Goal: Obtain resource: Download file/media

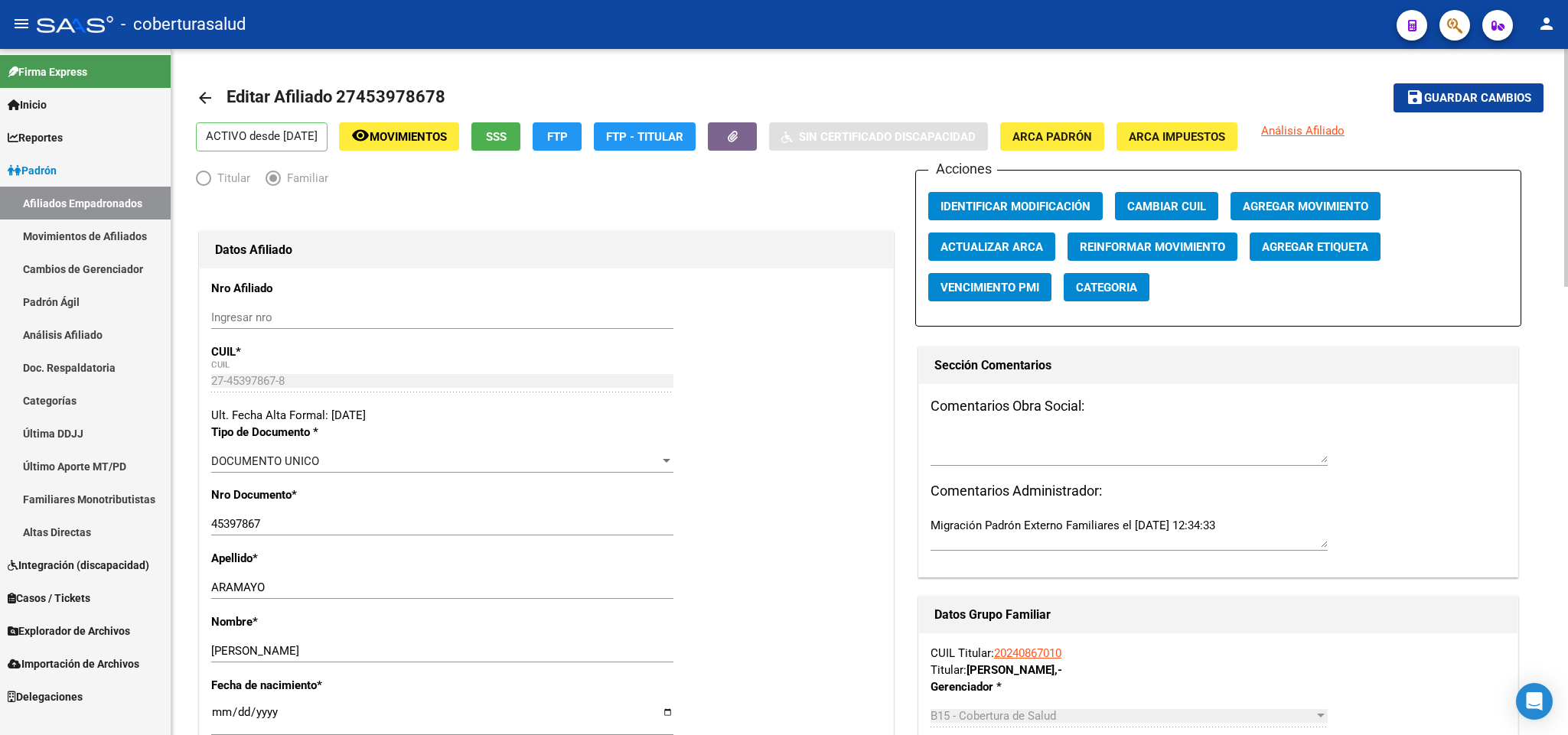
scroll to position [803, 0]
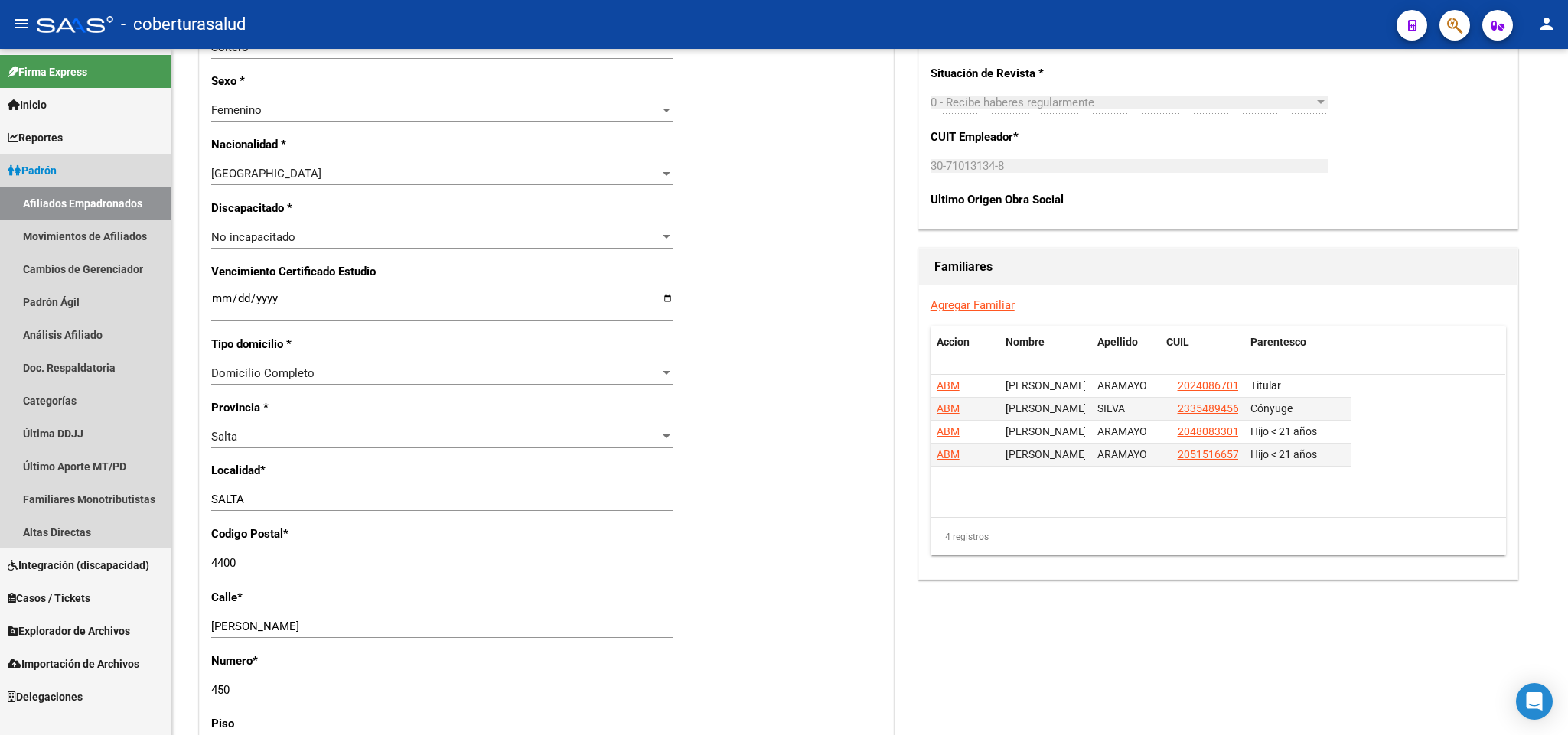
click at [50, 166] on span "Padrón" at bounding box center [32, 170] width 49 height 17
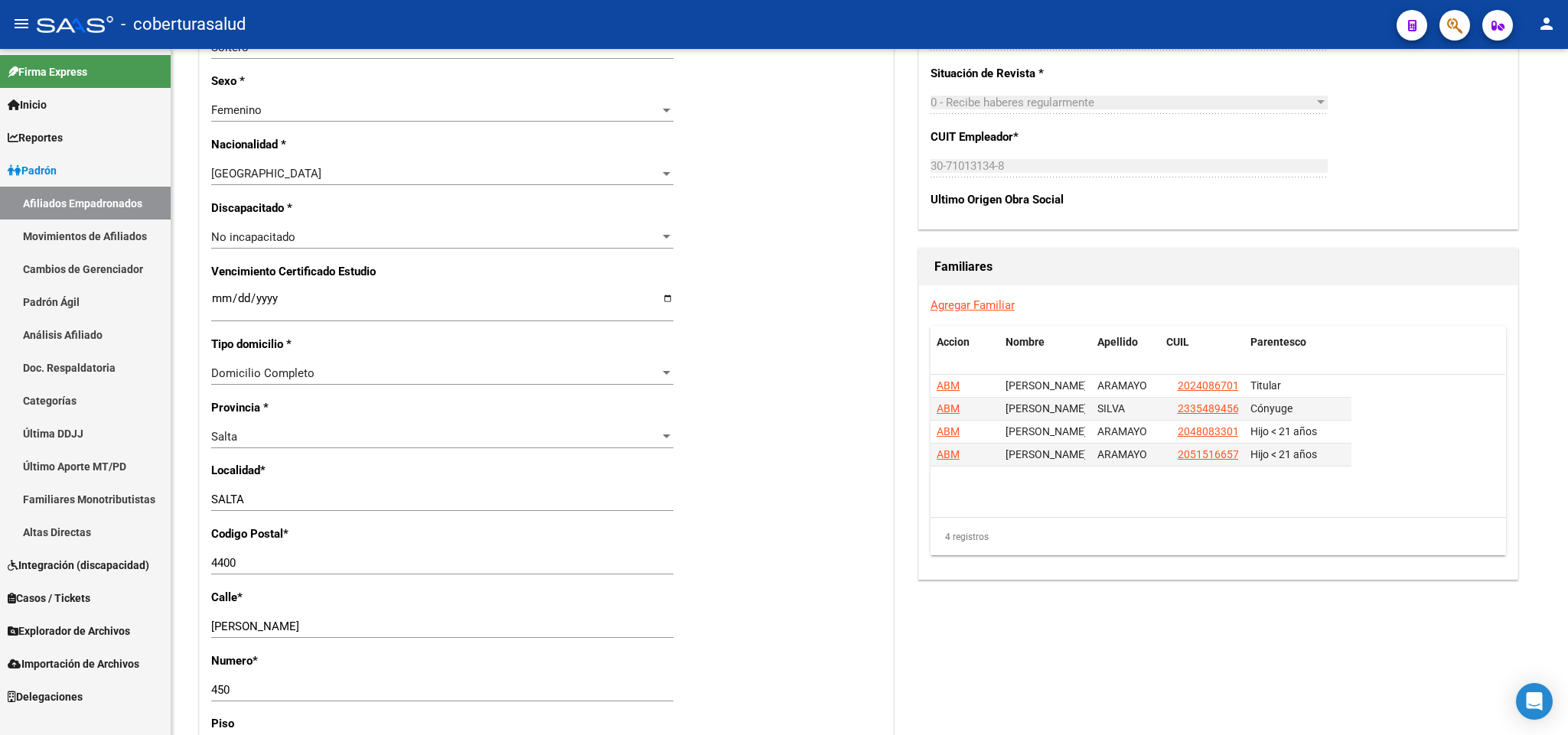
click at [72, 138] on link "Reportes" at bounding box center [85, 137] width 171 height 33
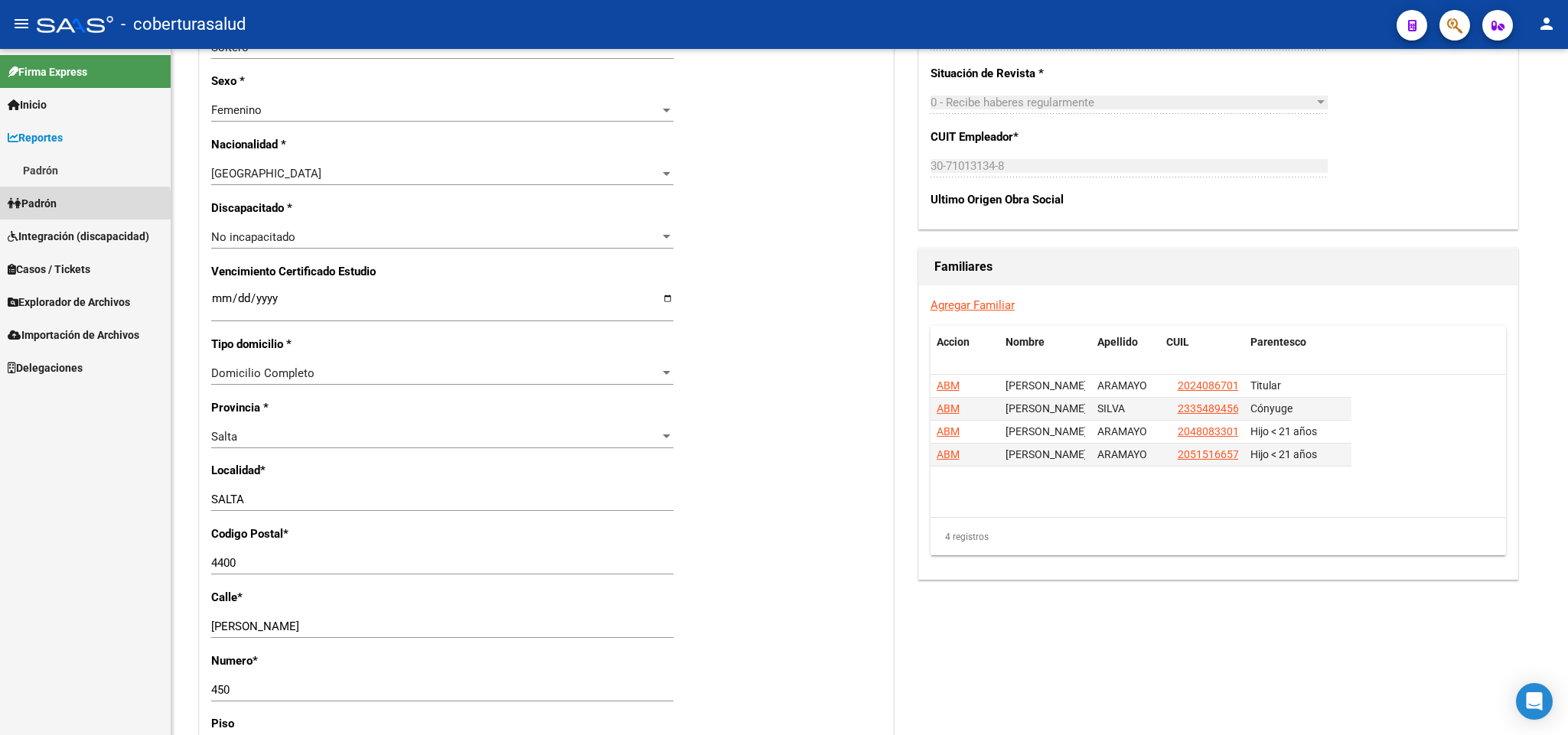
click at [39, 207] on span "Padrón" at bounding box center [32, 204] width 49 height 17
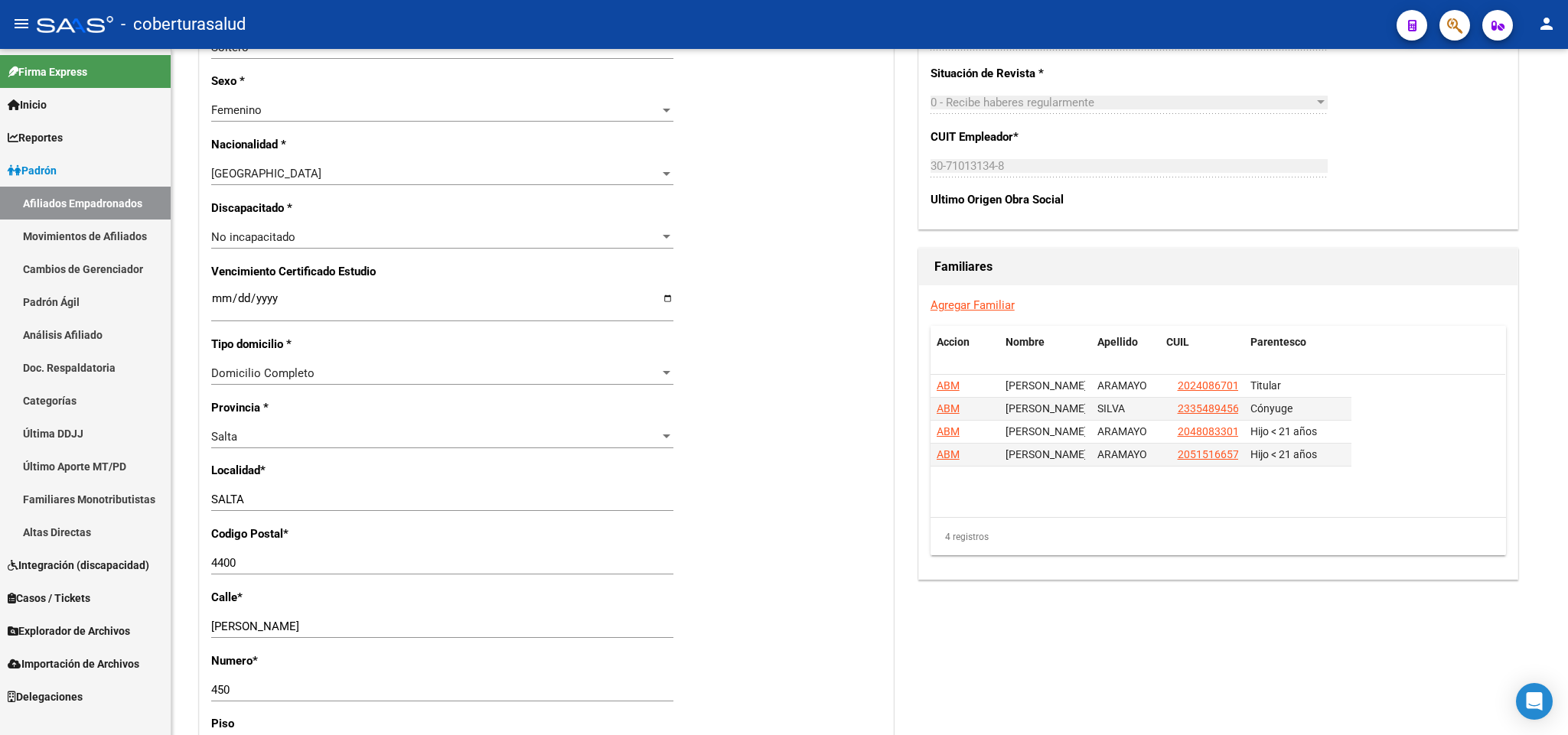
click at [87, 636] on span "Explorador de Archivos" at bounding box center [69, 631] width 123 height 17
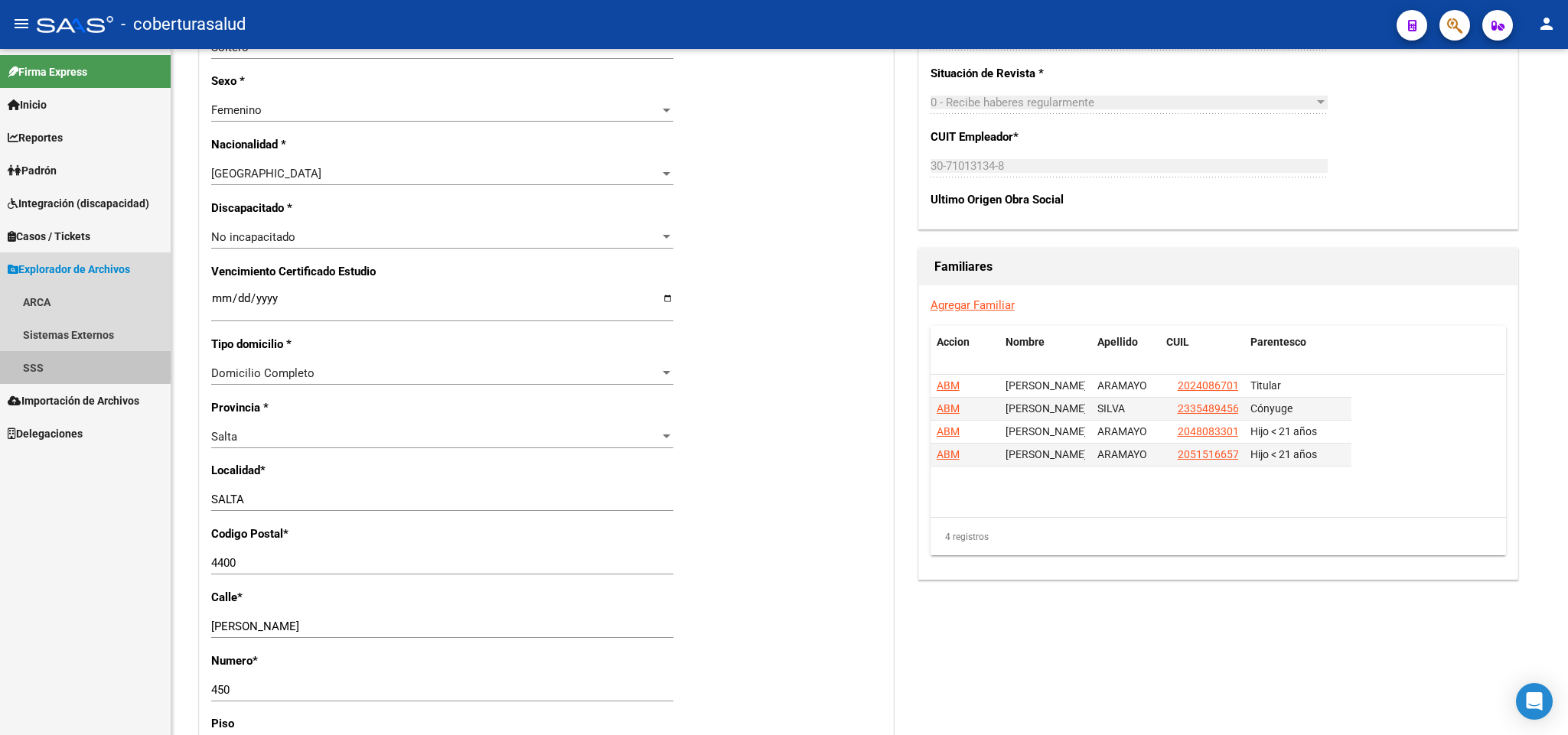
click at [80, 360] on link "SSS" at bounding box center [85, 367] width 171 height 33
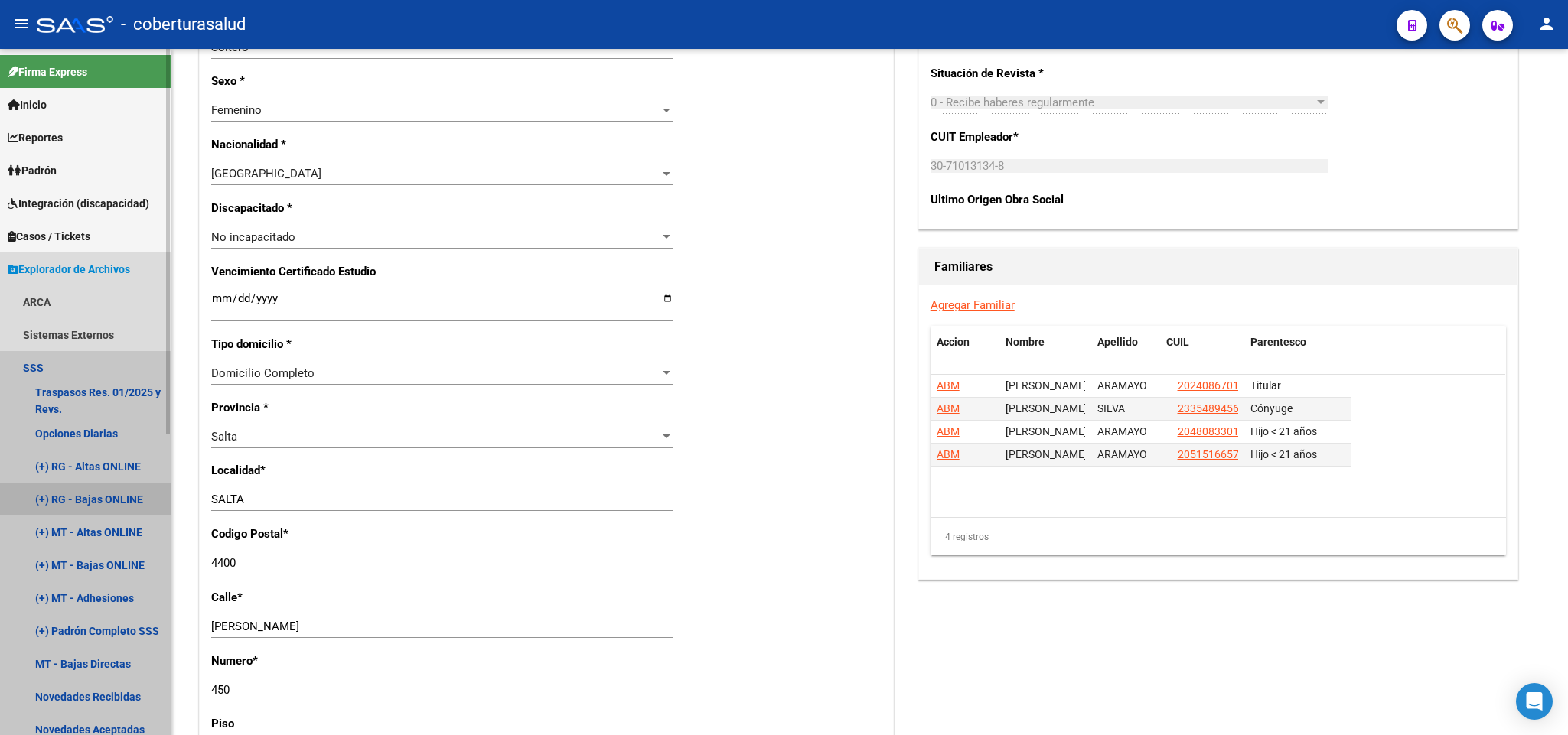
click at [102, 503] on link "(+) RG - Bajas ONLINE" at bounding box center [85, 499] width 171 height 33
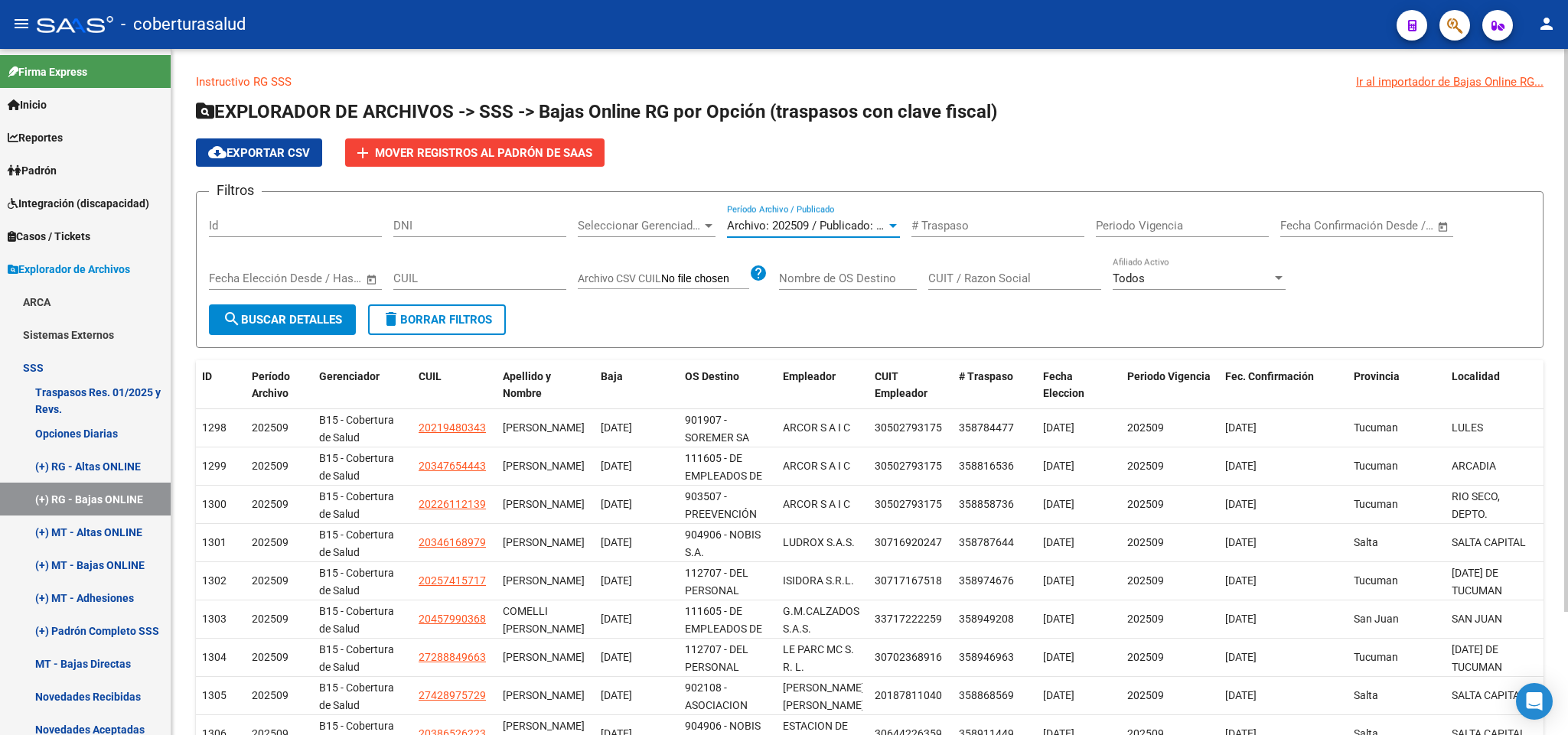
click at [888, 230] on div at bounding box center [893, 226] width 14 height 12
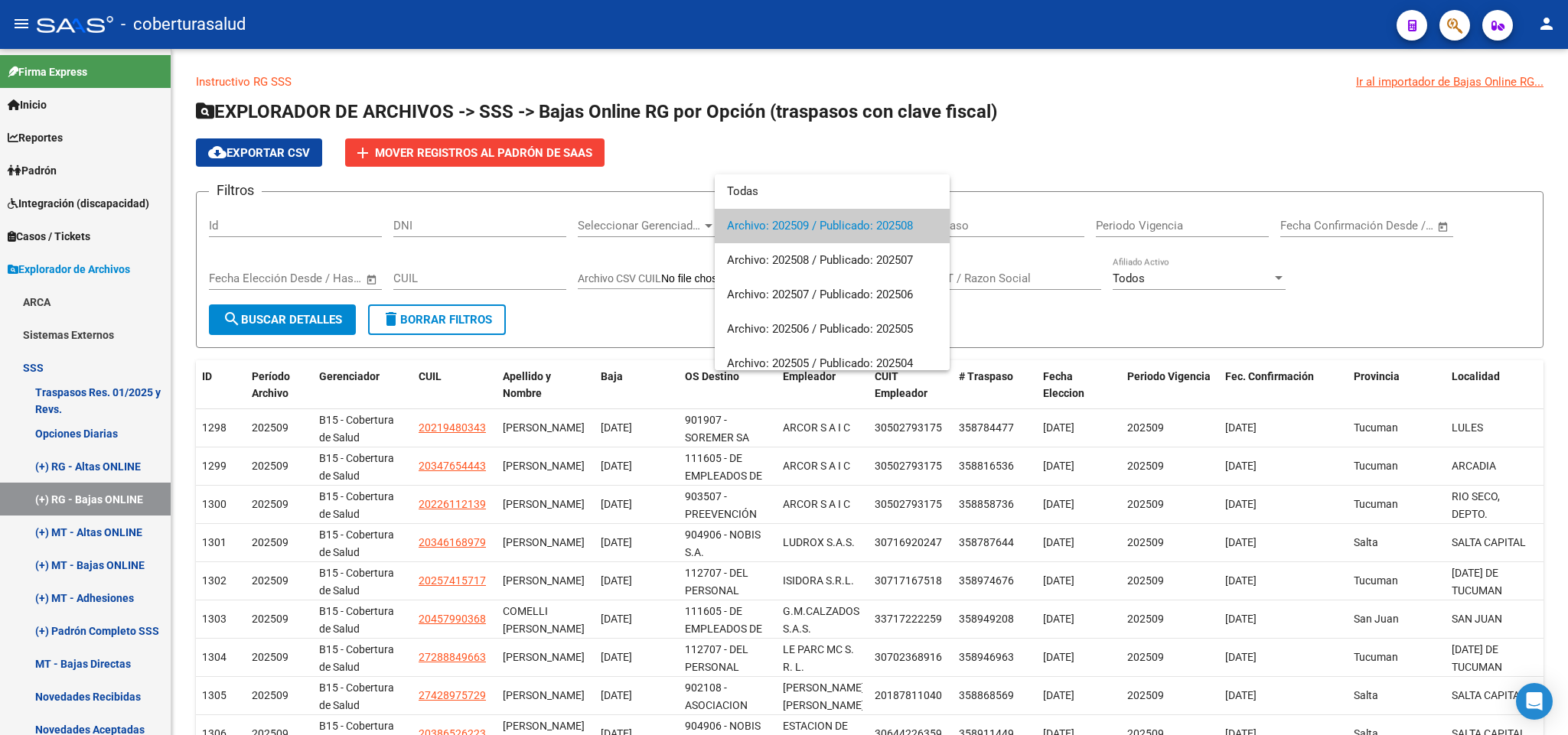
click at [1187, 133] on div at bounding box center [784, 367] width 1568 height 735
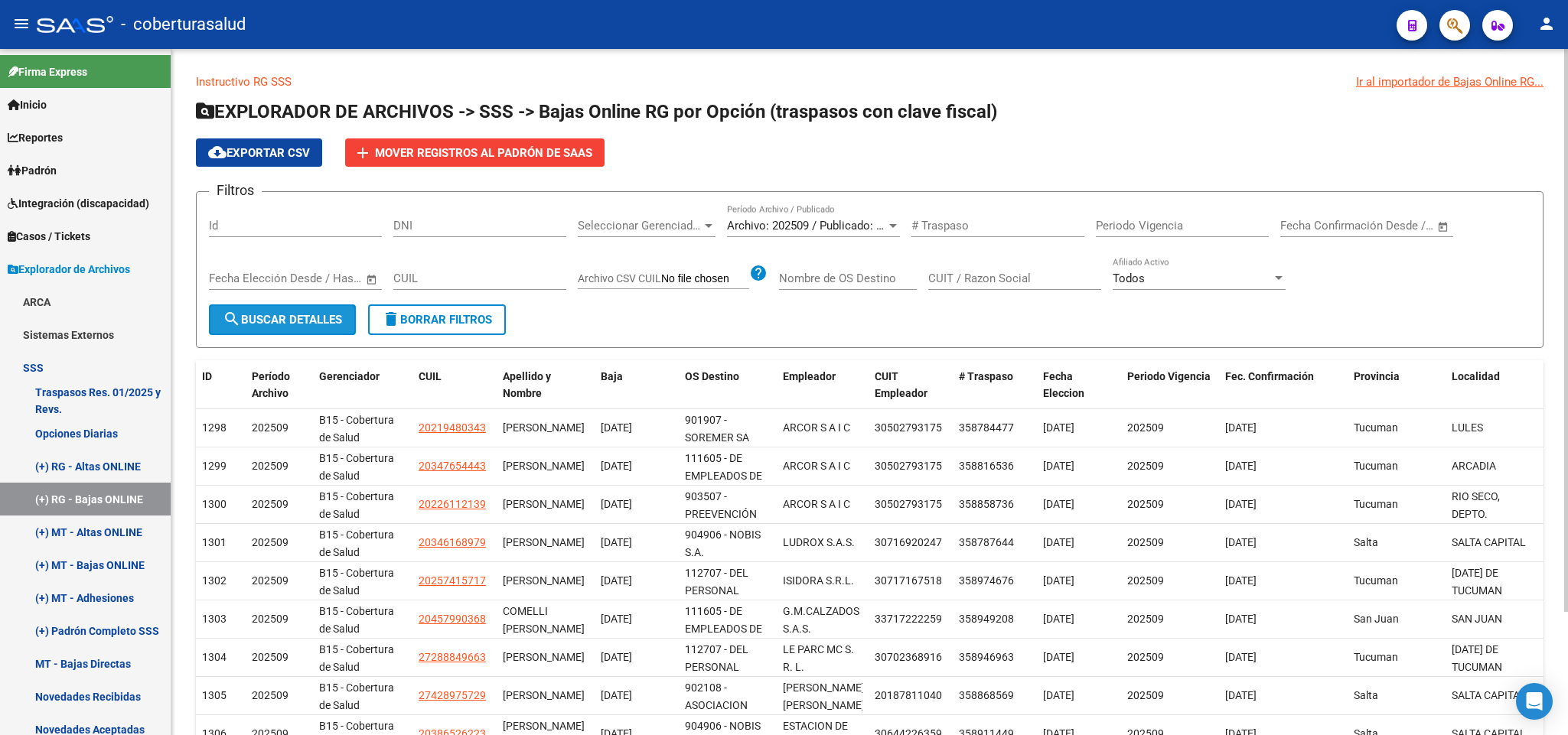
click at [326, 317] on span "search Buscar Detalles" at bounding box center [282, 320] width 120 height 14
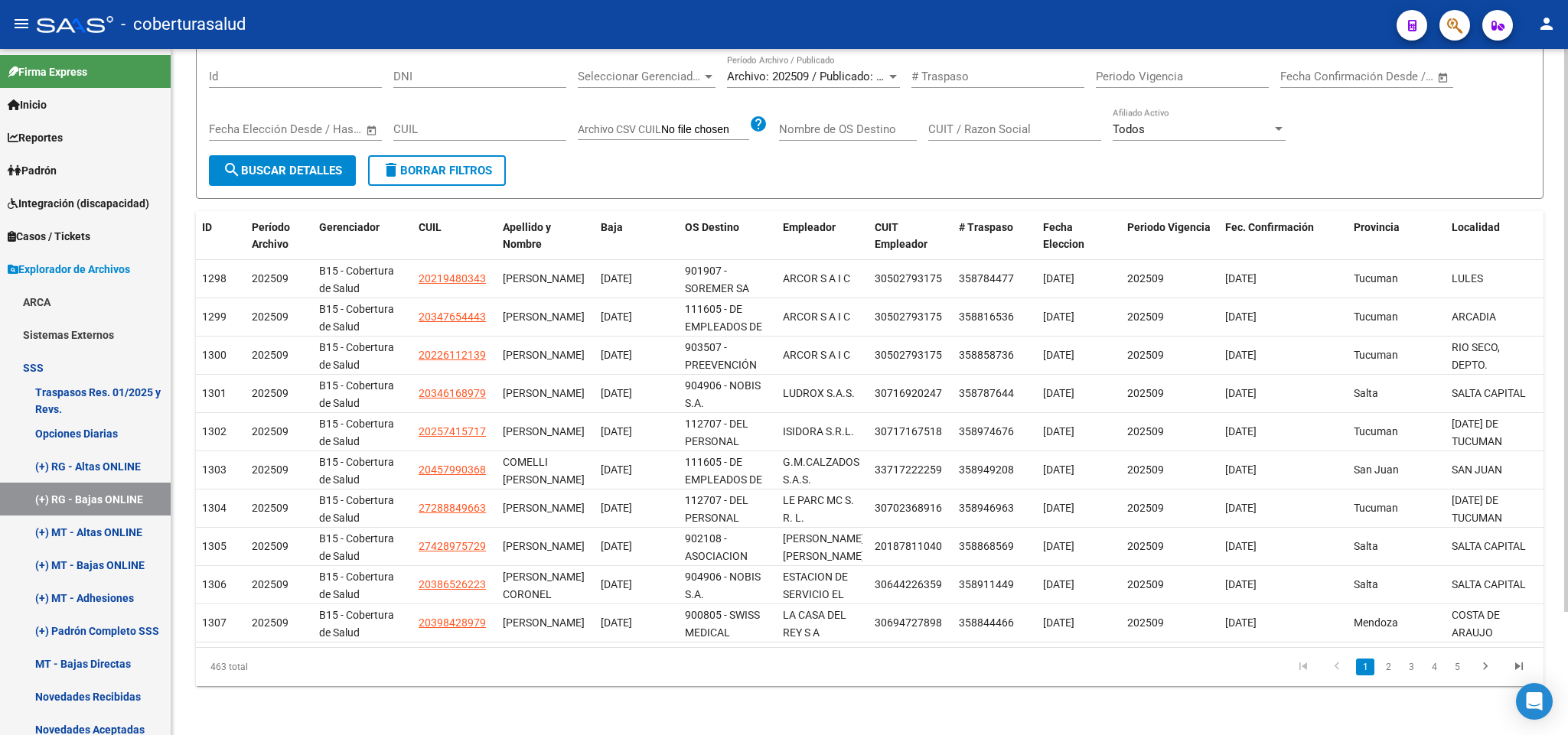
scroll to position [150, 0]
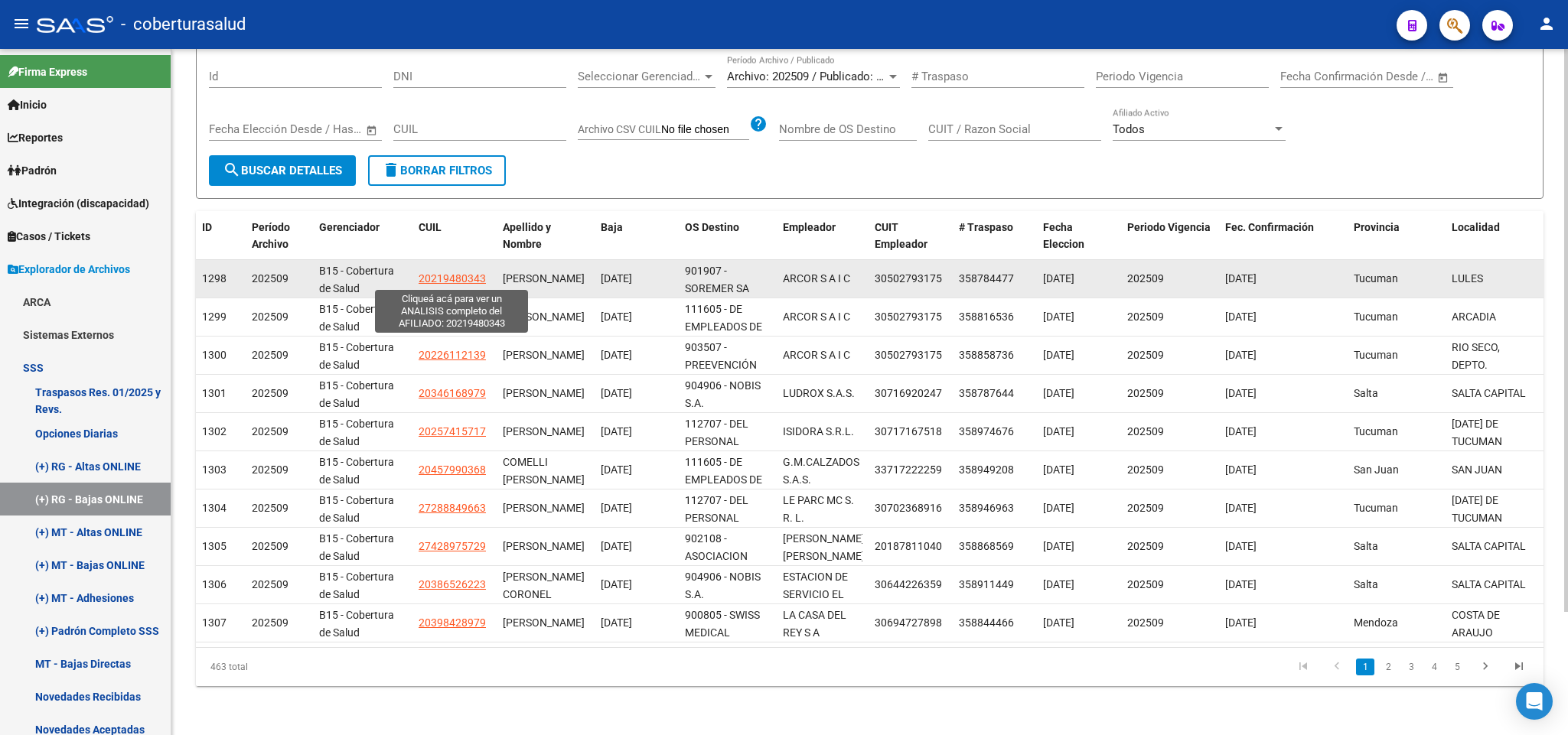
click at [462, 275] on span "20219480343" at bounding box center [451, 278] width 67 height 12
type textarea "20219480343"
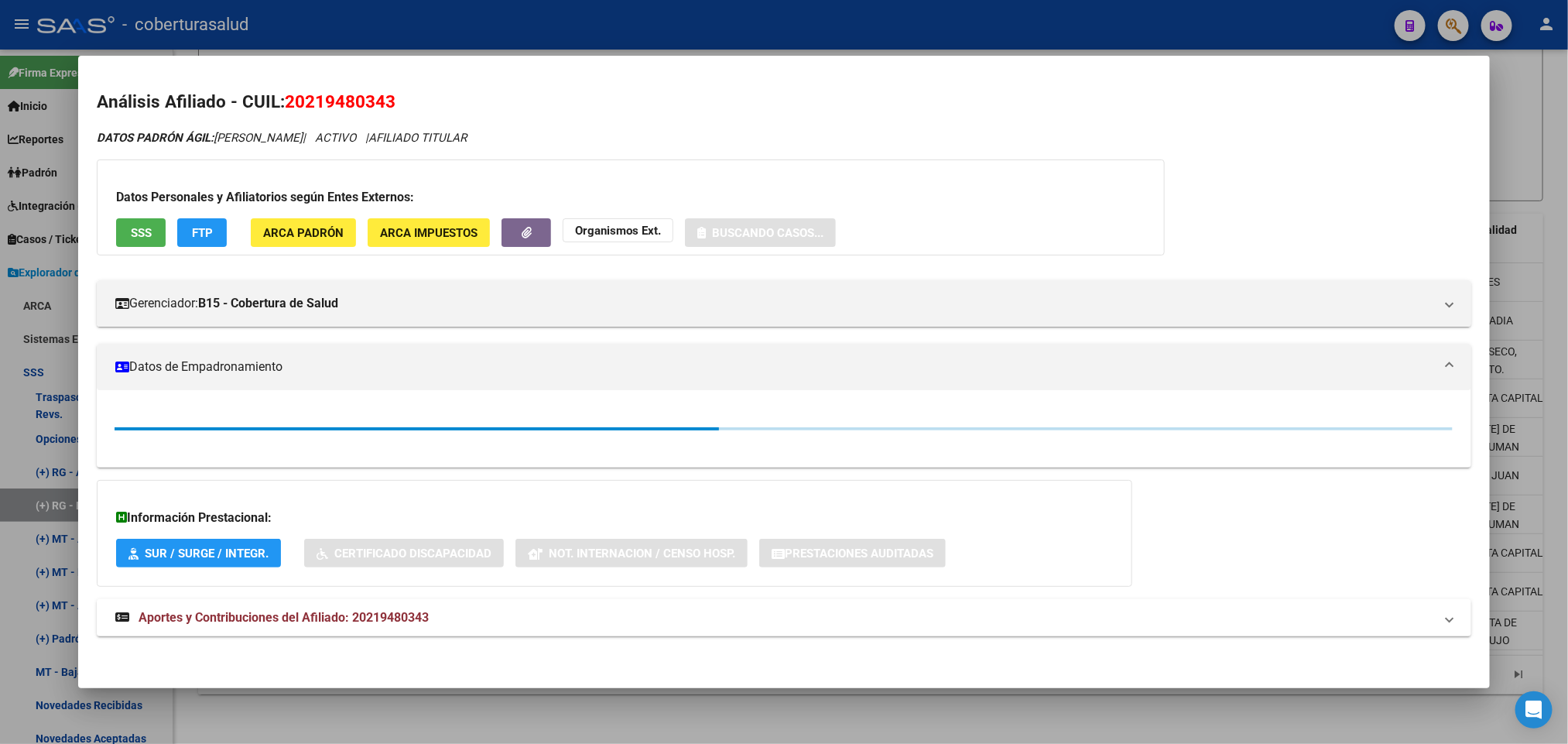
click at [350, 101] on span "20219480343" at bounding box center [340, 101] width 111 height 20
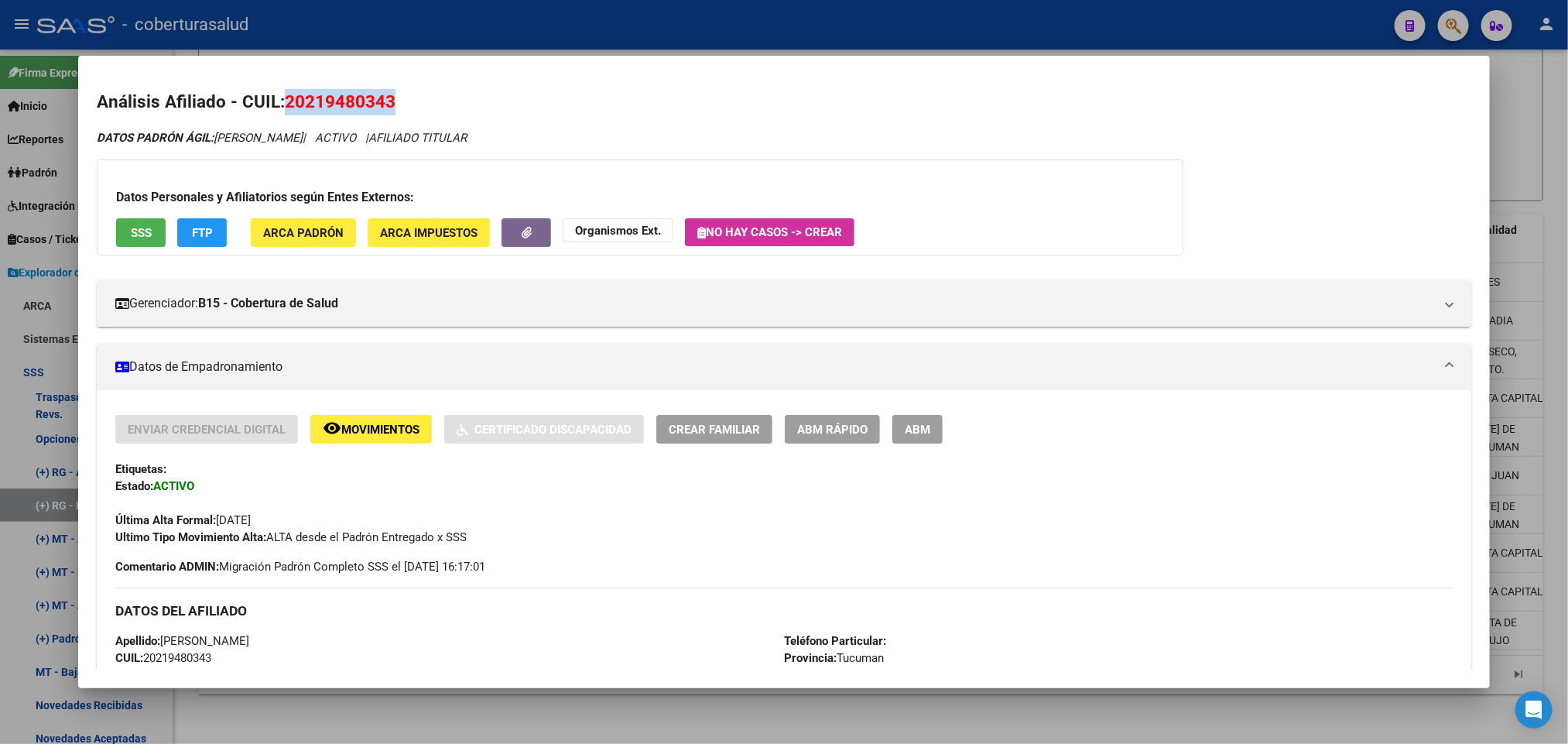
click at [350, 101] on span "20219480343" at bounding box center [340, 101] width 111 height 20
copy span "20219480343"
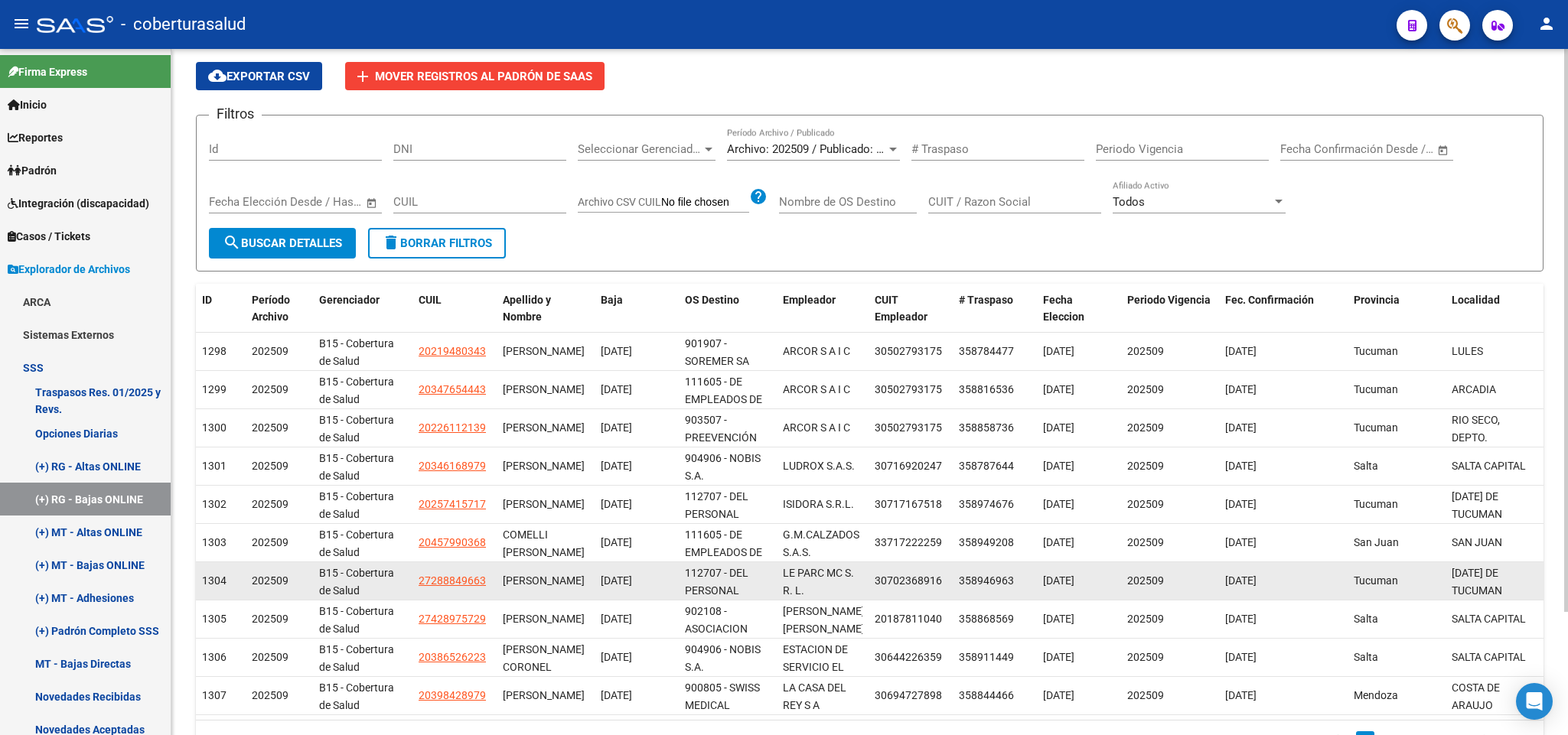
scroll to position [0, 0]
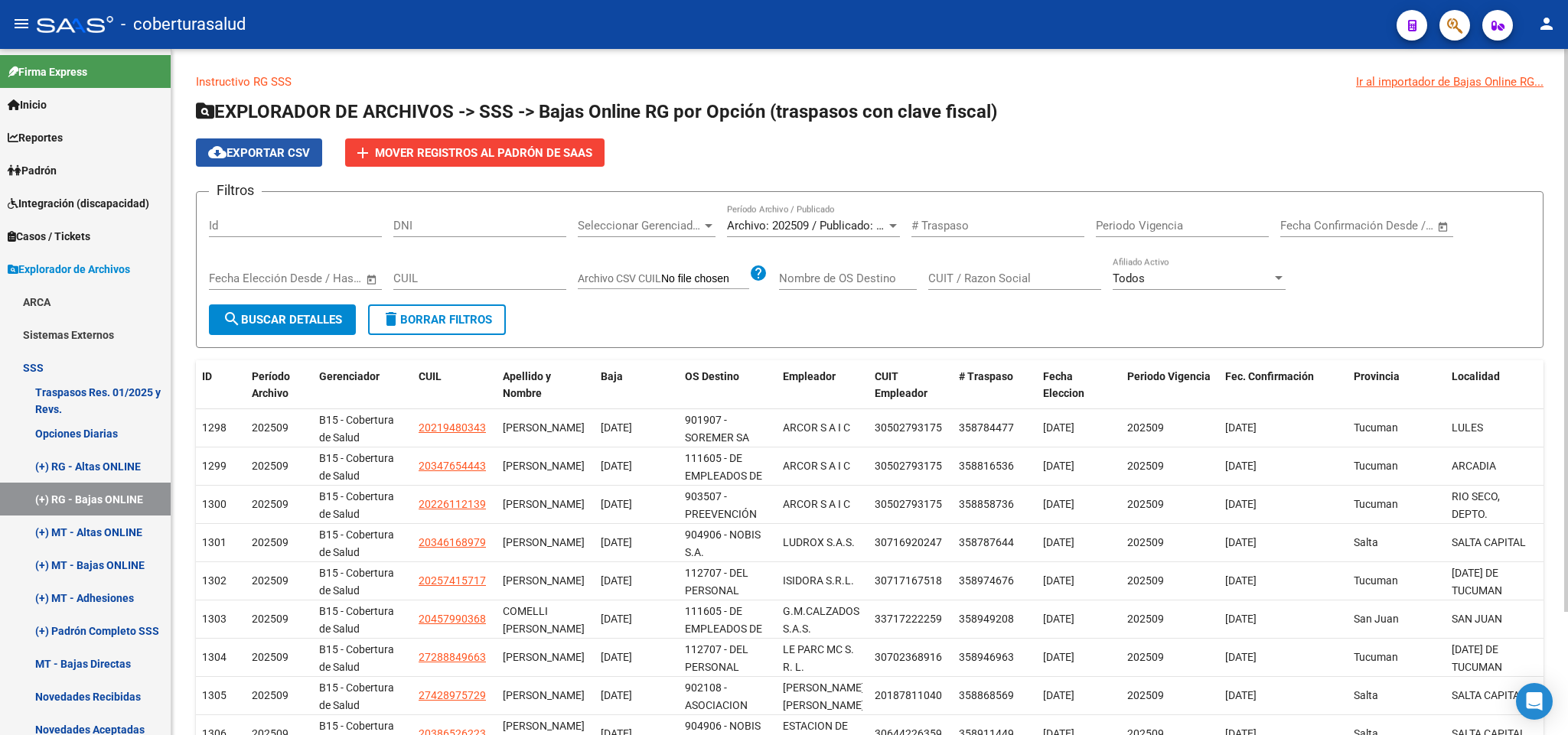
click at [262, 154] on span "cloud_download Exportar CSV" at bounding box center [259, 153] width 102 height 14
